Goal: Information Seeking & Learning: Check status

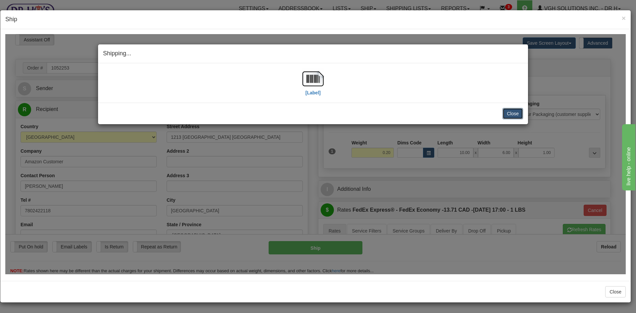
click at [511, 115] on button "Close" at bounding box center [512, 113] width 21 height 11
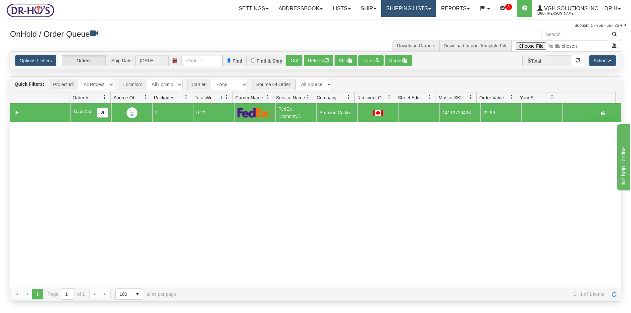
click at [407, 8] on link "Shipping lists" at bounding box center [408, 8] width 55 height 17
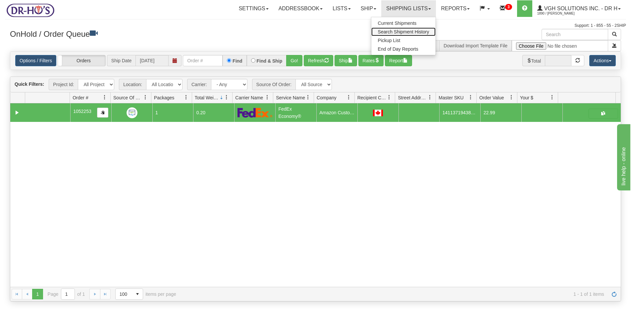
click at [393, 31] on span "Search Shipment History" at bounding box center [403, 31] width 51 height 5
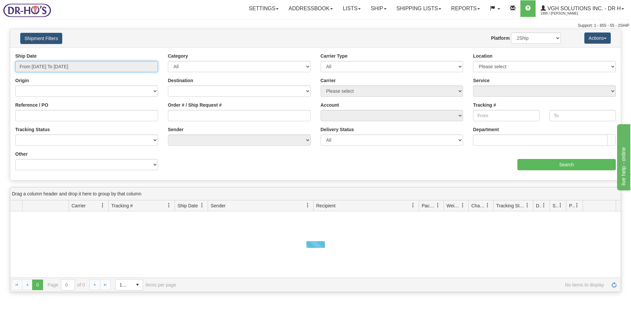
type input "[DATE]"
click at [53, 66] on input "From 10/02/2025 To 10/03/2025" at bounding box center [86, 66] width 143 height 11
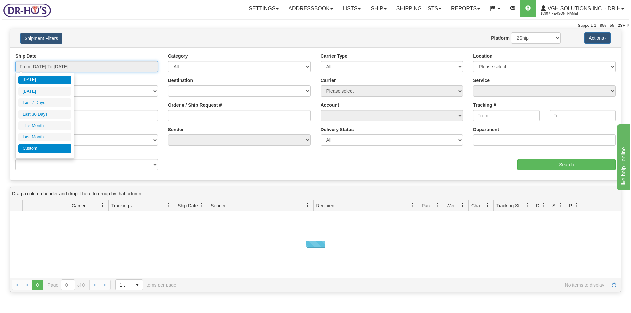
type input "10/02/2025"
type input "09/27/2025"
type input "[DATE]"
type input "10/01/2025"
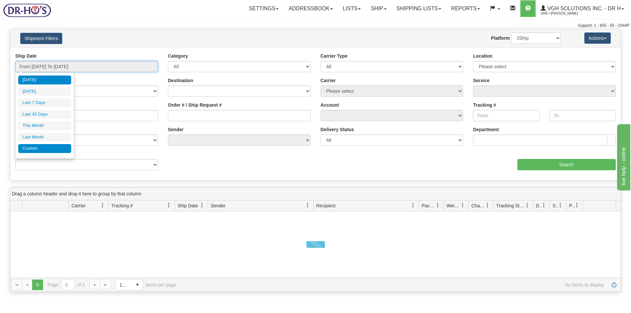
type input "10/31/2025"
type input "09/01/2025"
type input "09/30/2025"
type input "[DATE]"
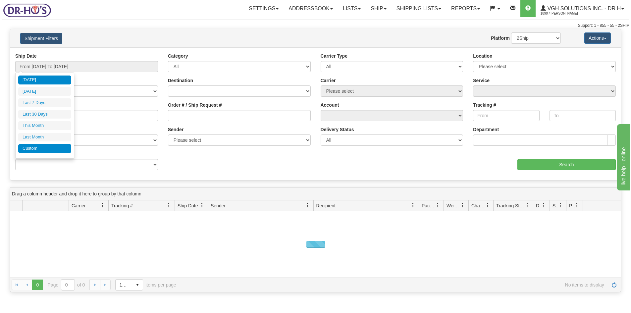
click at [28, 148] on li "Custom" at bounding box center [44, 148] width 53 height 9
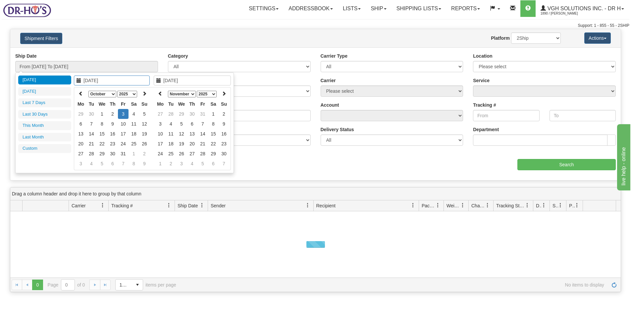
type input "09/01/2025"
type input "09/30/2025"
type input "[DATE]"
type input "10/01/2025"
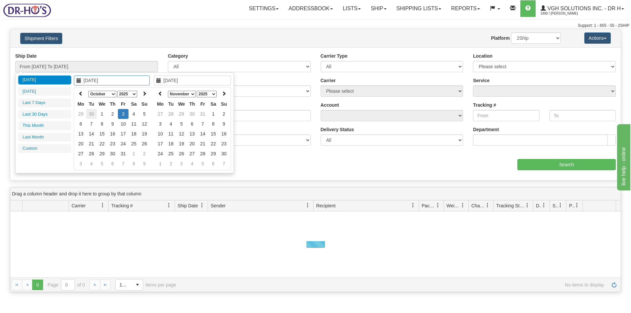
type input "10/31/2025"
type input "[DATE]"
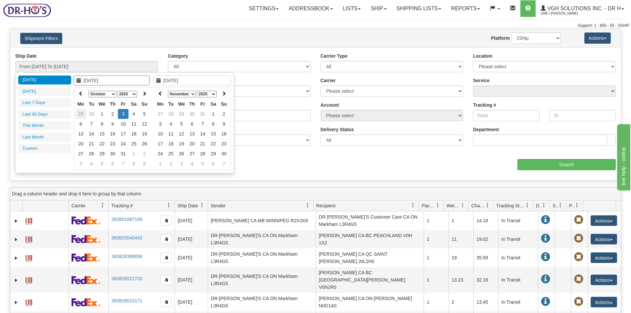
type input "09/29/2025"
click at [80, 115] on td "29" at bounding box center [80, 114] width 11 height 10
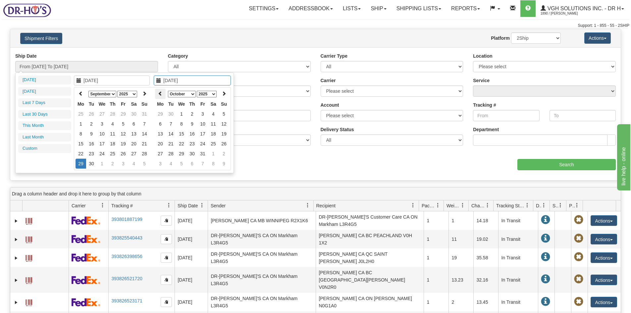
click at [159, 95] on icon at bounding box center [160, 93] width 5 height 5
type input "09/29/2025"
click at [161, 164] on td "29" at bounding box center [160, 164] width 11 height 10
type input "From 09/29/2025 To 09/29/2025"
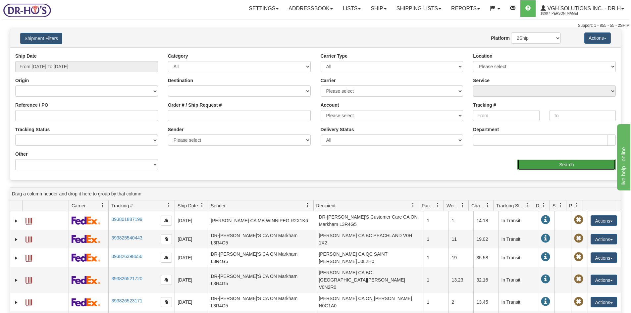
click at [567, 162] on input "Search" at bounding box center [566, 164] width 98 height 11
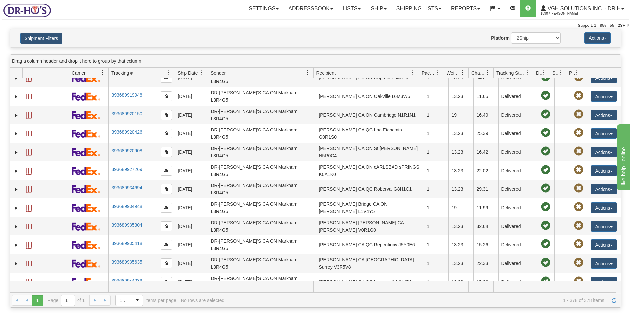
scroll to position [5653, 0]
